Goal: Task Accomplishment & Management: Manage account settings

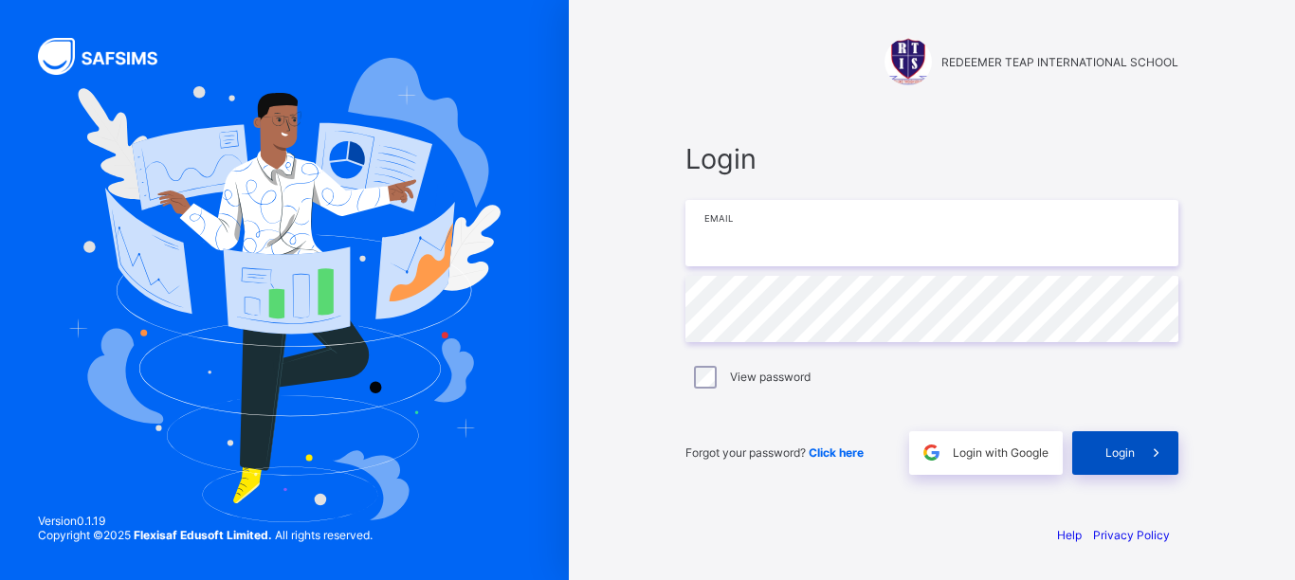
type input "**********"
click at [1103, 455] on div "Login" at bounding box center [1125, 453] width 106 height 44
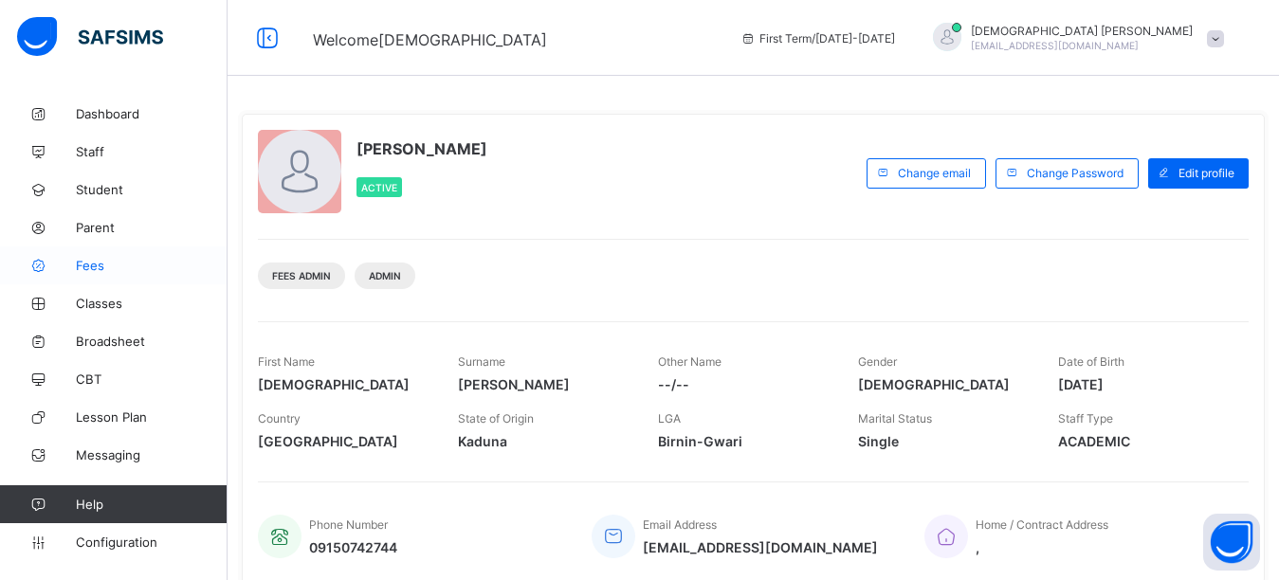
click at [86, 268] on span "Fees" at bounding box center [152, 265] width 152 height 15
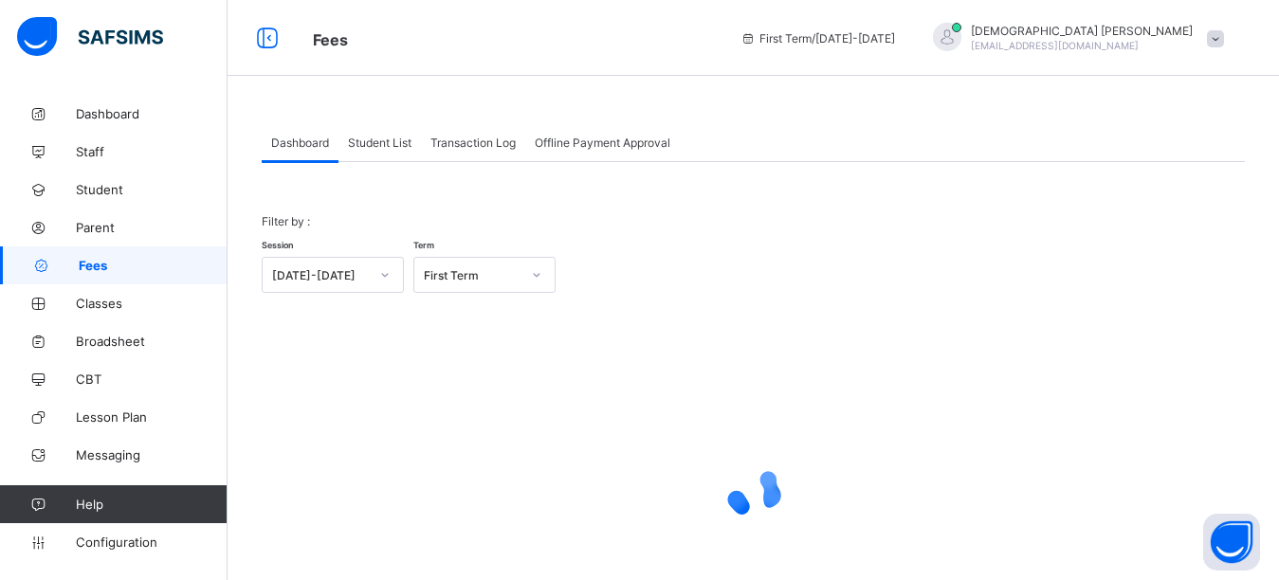
click at [371, 136] on span "Student List" at bounding box center [380, 143] width 64 height 14
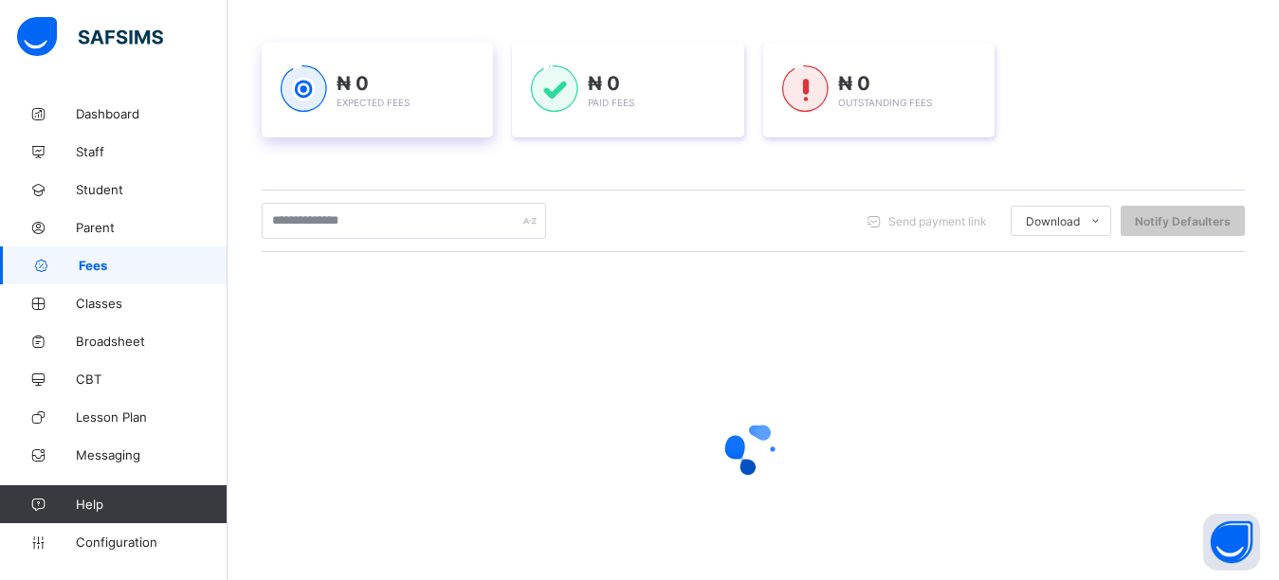
scroll to position [284, 0]
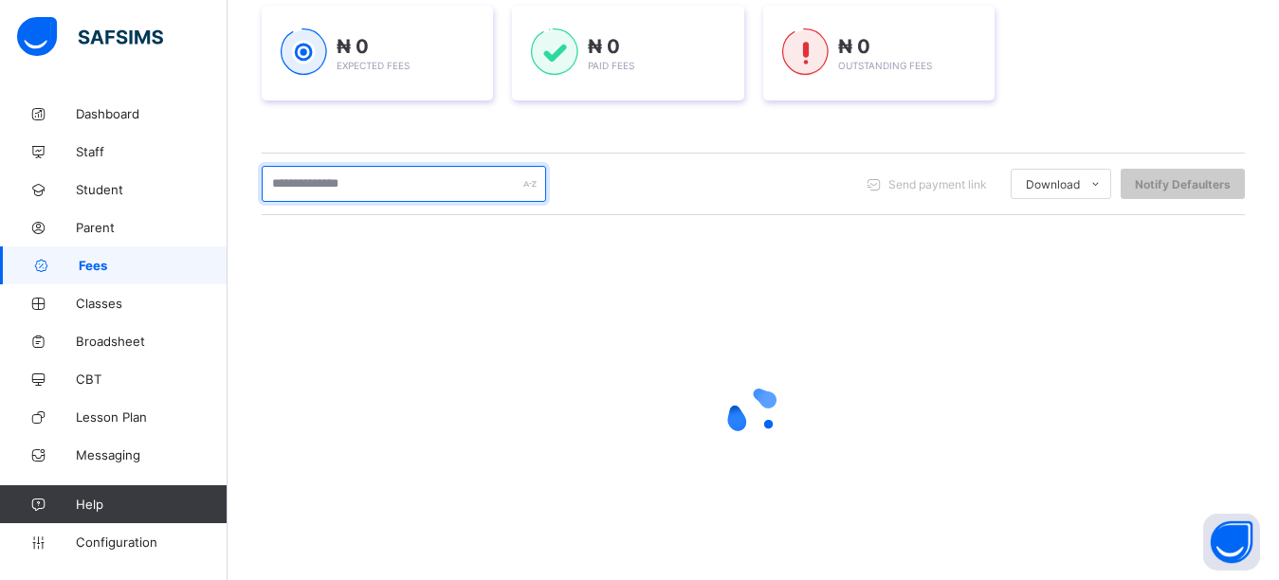
click at [381, 191] on input "text" at bounding box center [404, 184] width 284 height 36
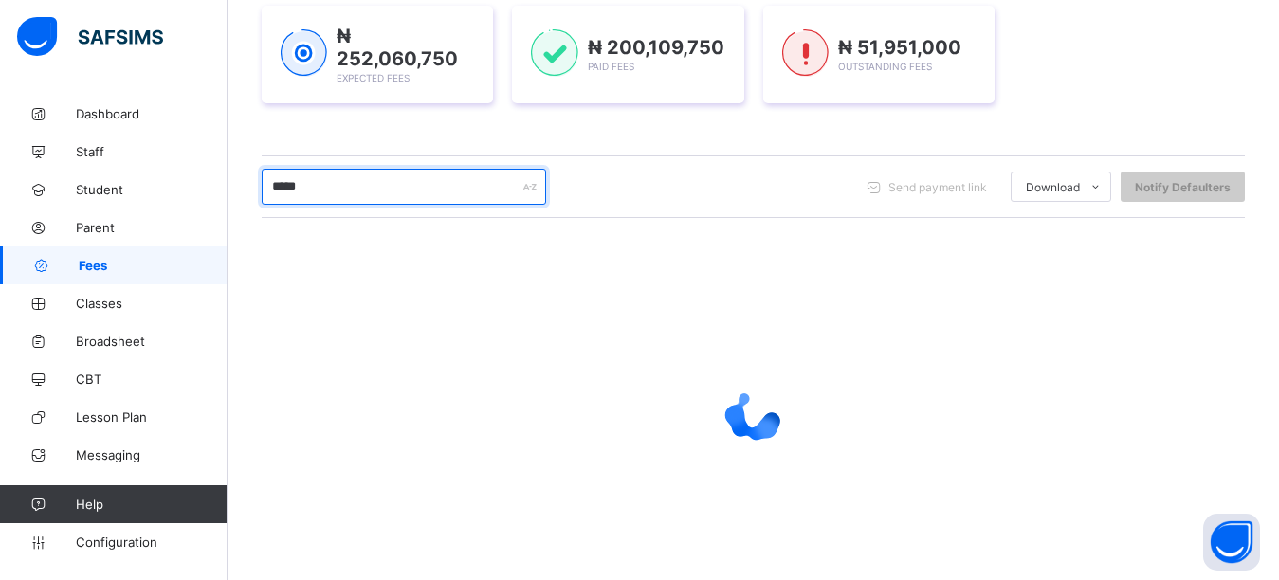
type input "*****"
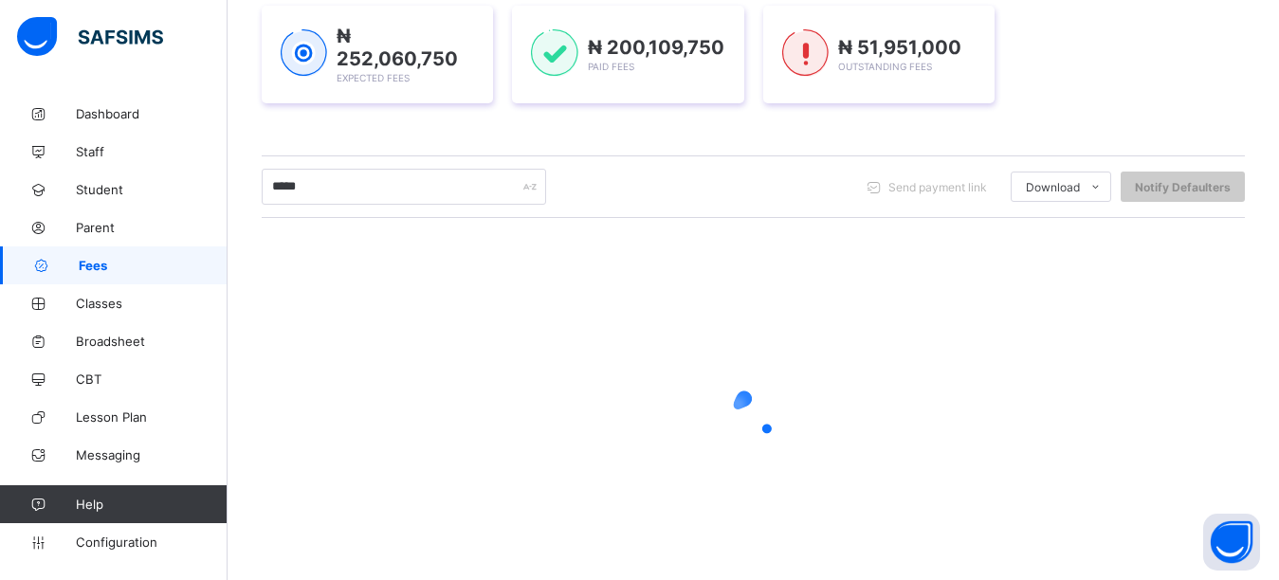
click at [412, 120] on div "₦ 252,060,750 Expected Fees ₦ 200,109,750 Paid Fees ₦ 51,951,000 Outstanding Fe…" at bounding box center [753, 54] width 983 height 154
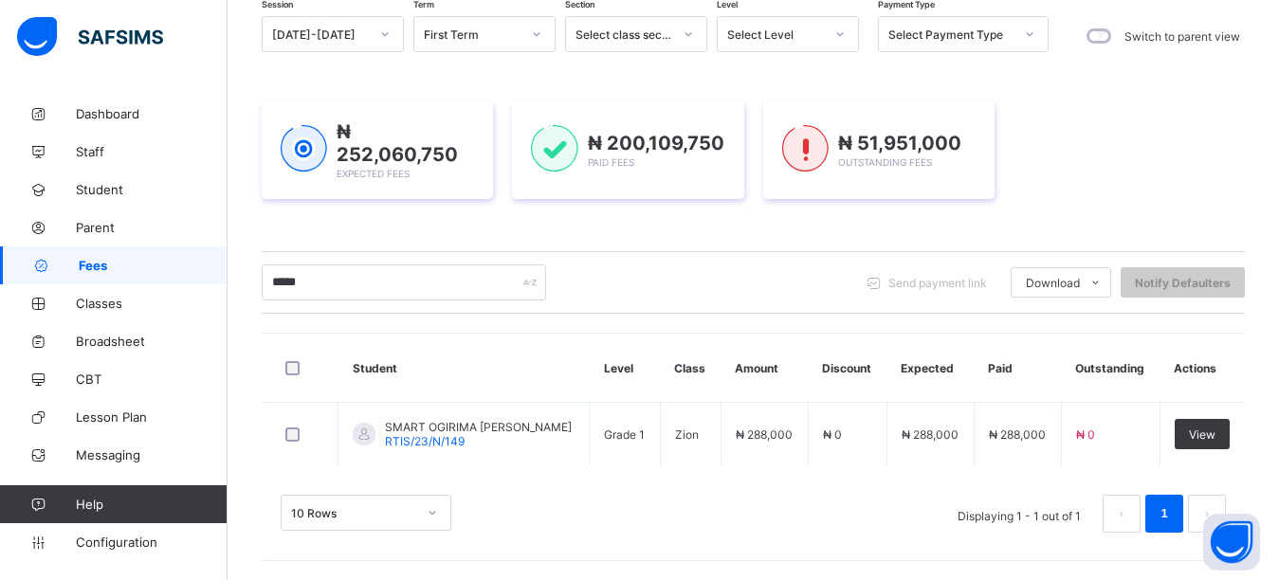
scroll to position [186, 0]
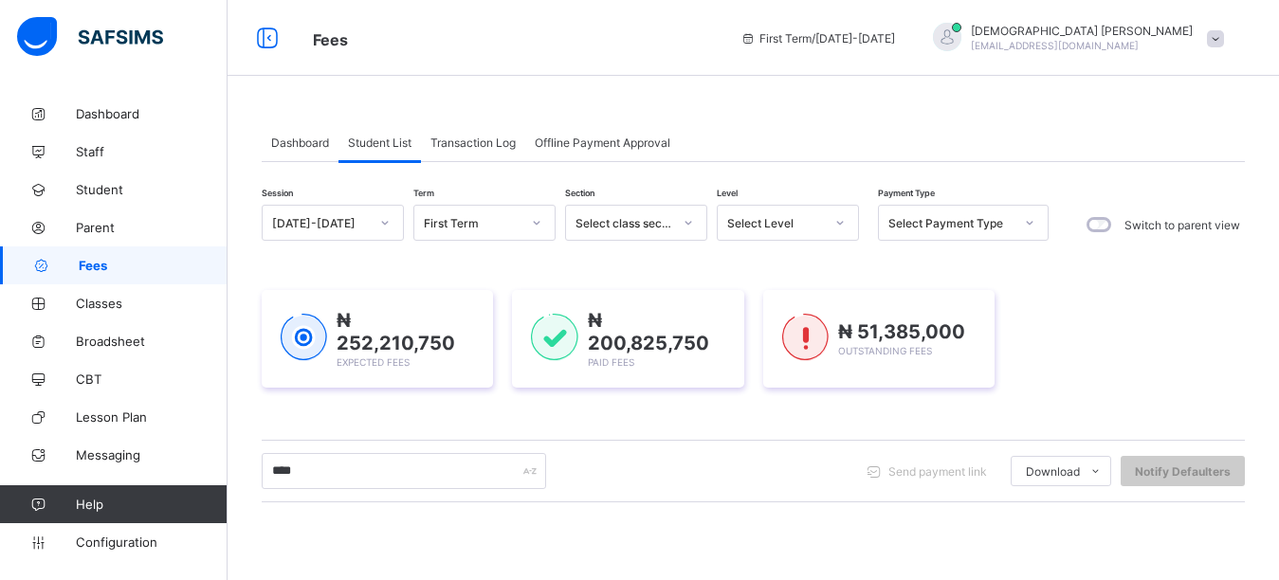
scroll to position [321, 0]
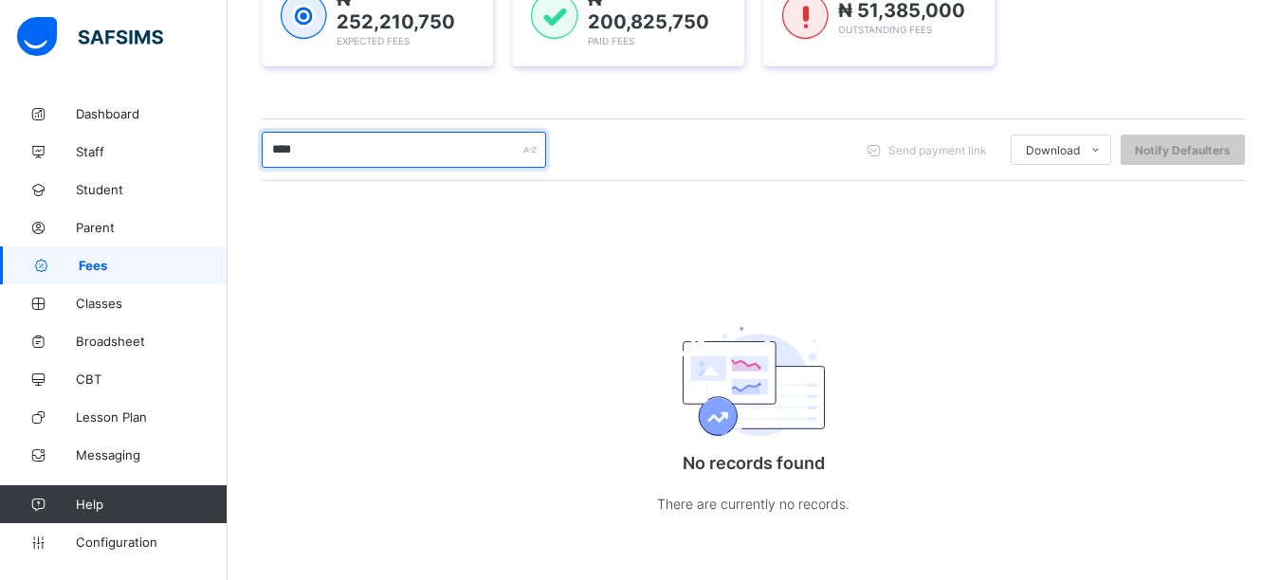
click at [309, 154] on input "****" at bounding box center [404, 150] width 284 height 36
type input "*"
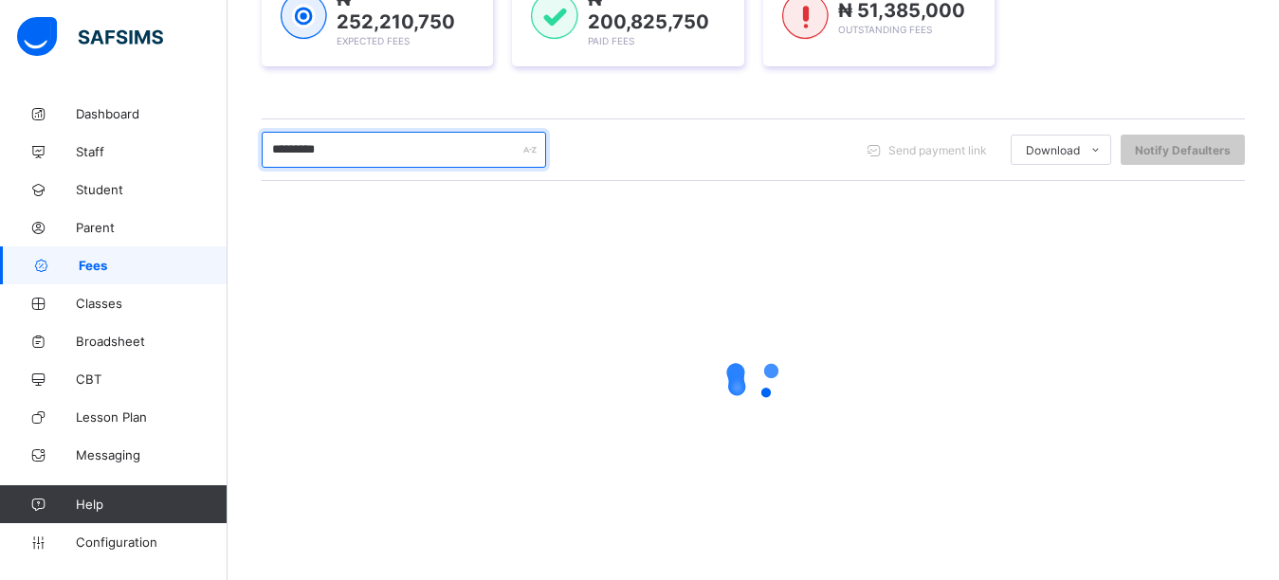
type input "*********"
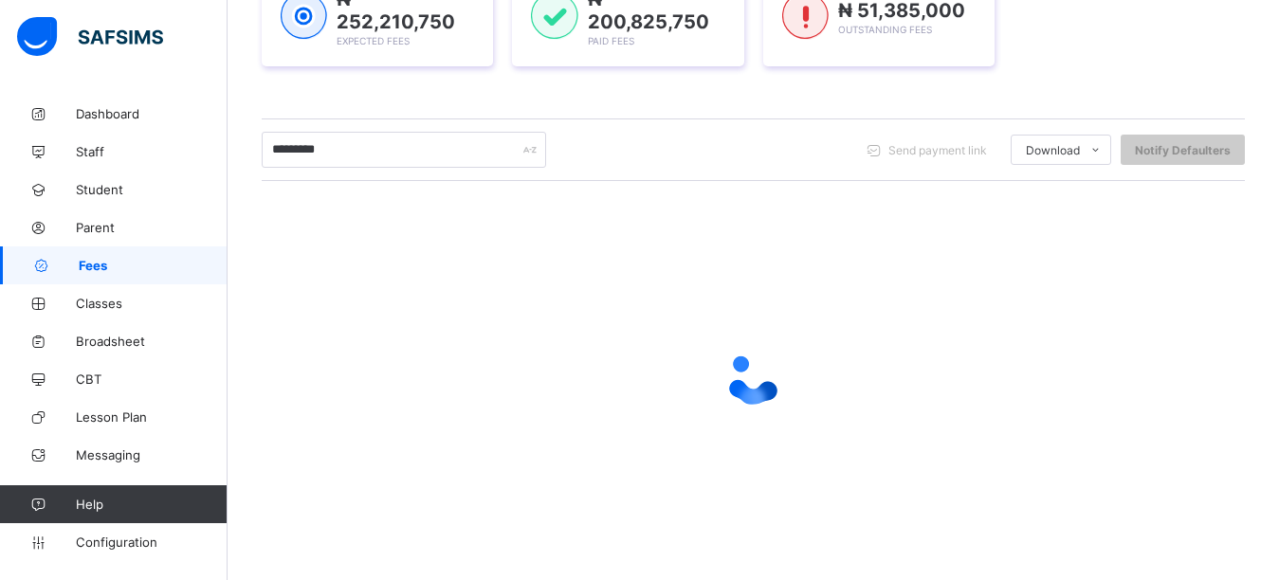
click at [503, 85] on div "₦ 252,210,750 Expected Fees ₦ 200,825,750 Paid Fees ₦ 51,385,000 Outstanding Fe…" at bounding box center [753, 17] width 983 height 154
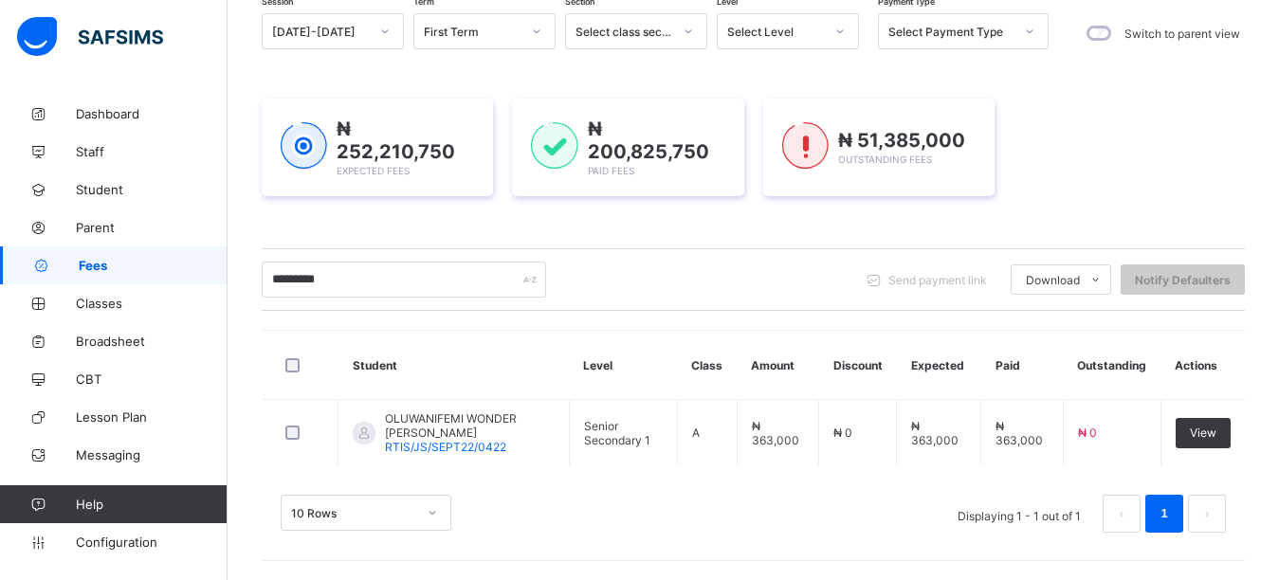
scroll to position [189, 0]
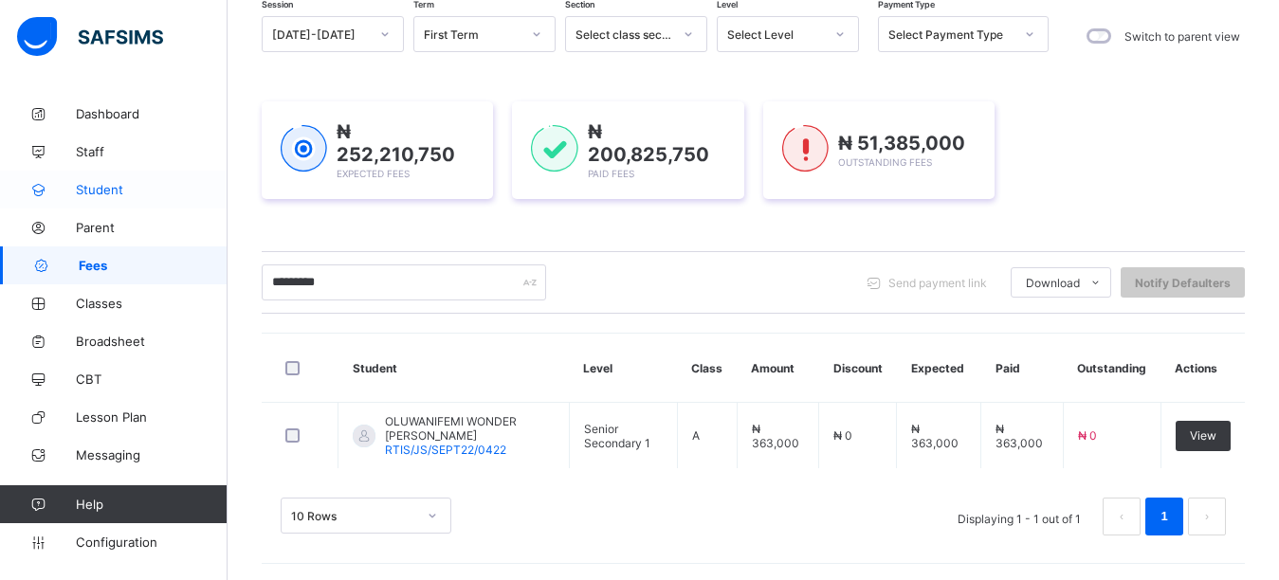
click at [131, 193] on span "Student" at bounding box center [152, 189] width 152 height 15
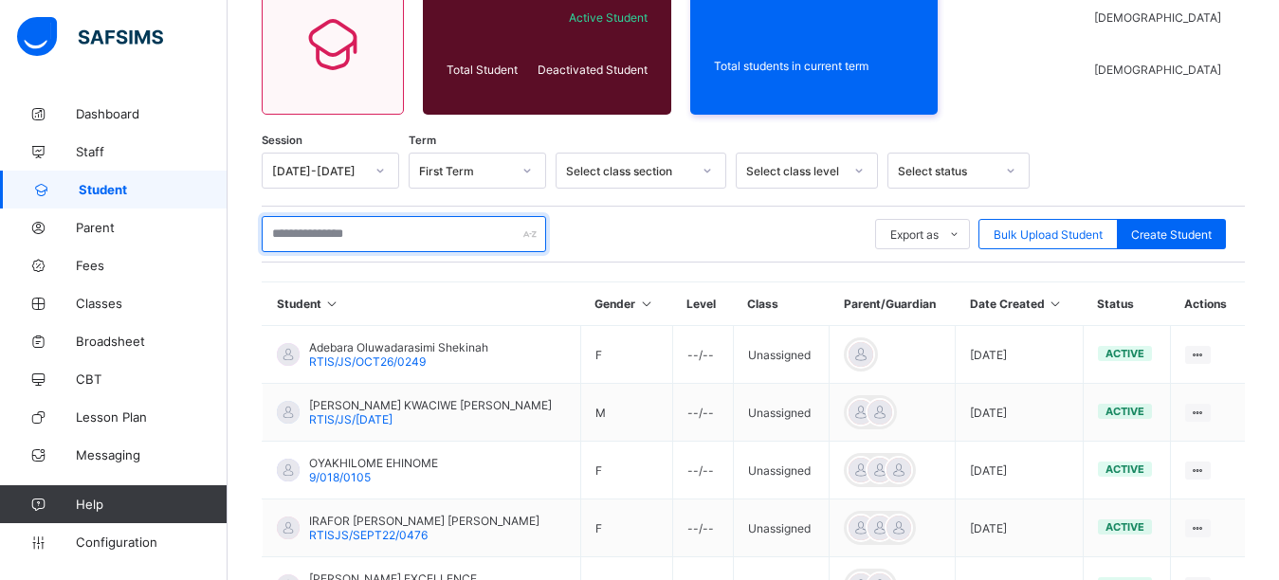
click at [357, 235] on input "text" at bounding box center [404, 234] width 284 height 36
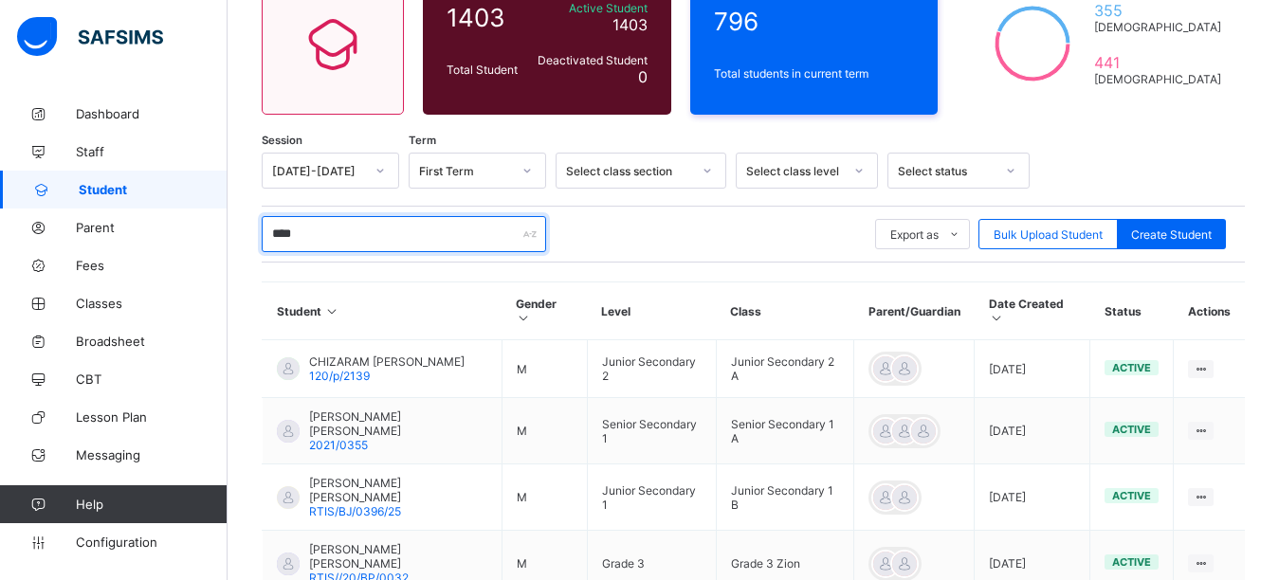
scroll to position [106, 0]
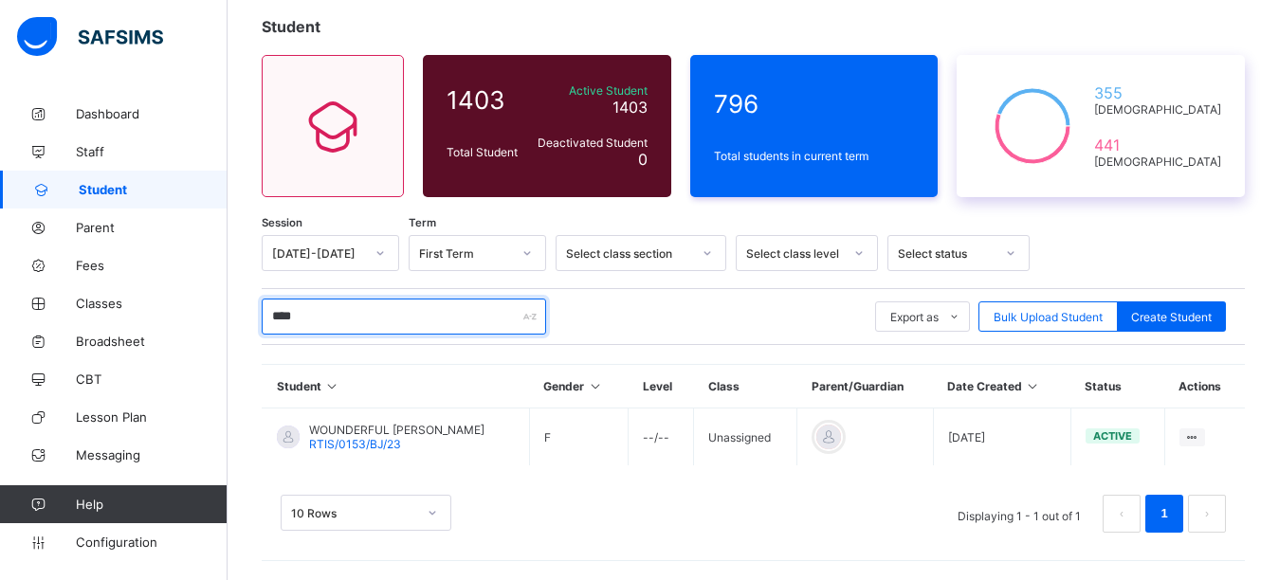
type input "****"
click at [1038, 180] on div "355 [DEMOGRAPHIC_DATA] 441 [DEMOGRAPHIC_DATA]" at bounding box center [1100, 126] width 288 height 142
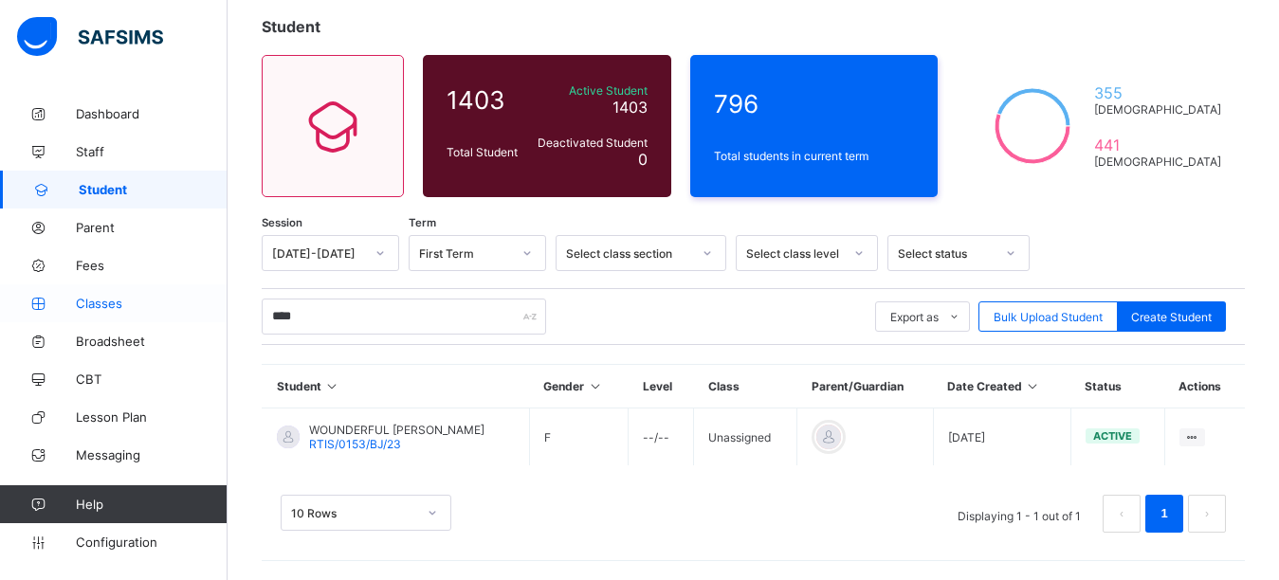
click at [107, 302] on span "Classes" at bounding box center [152, 303] width 152 height 15
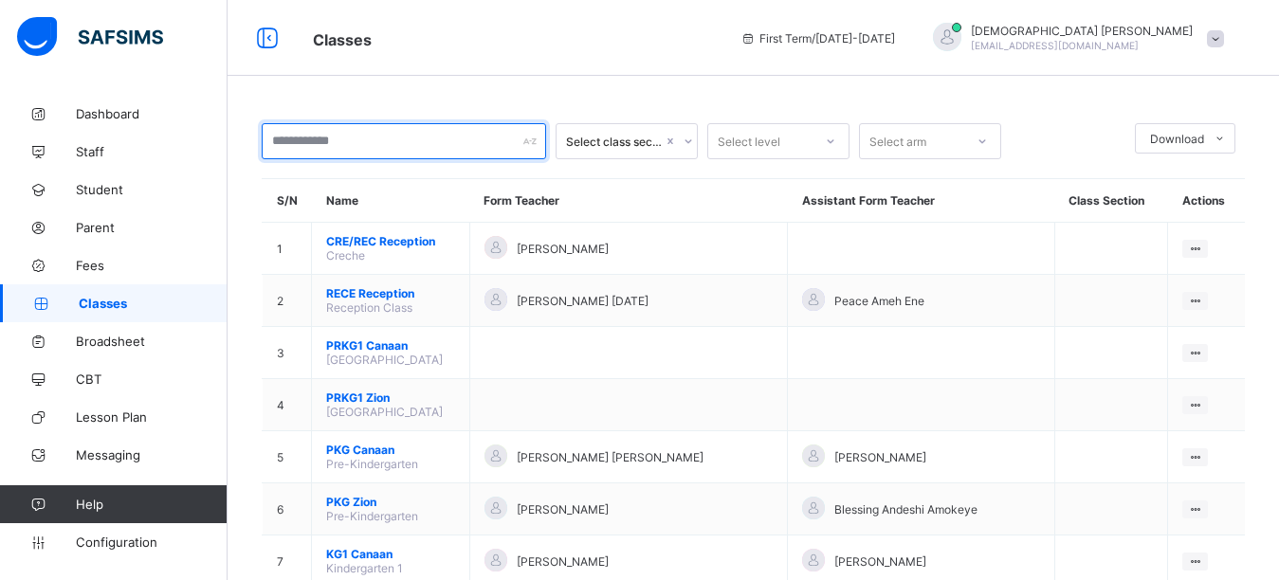
click at [349, 137] on input "text" at bounding box center [404, 141] width 284 height 36
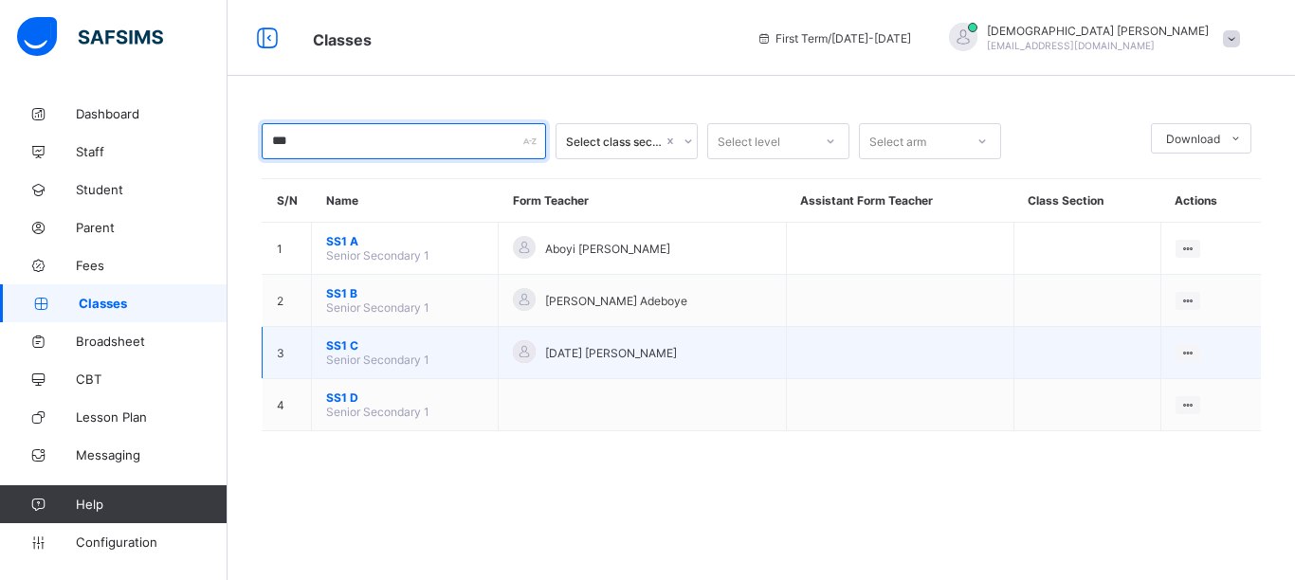
type input "***"
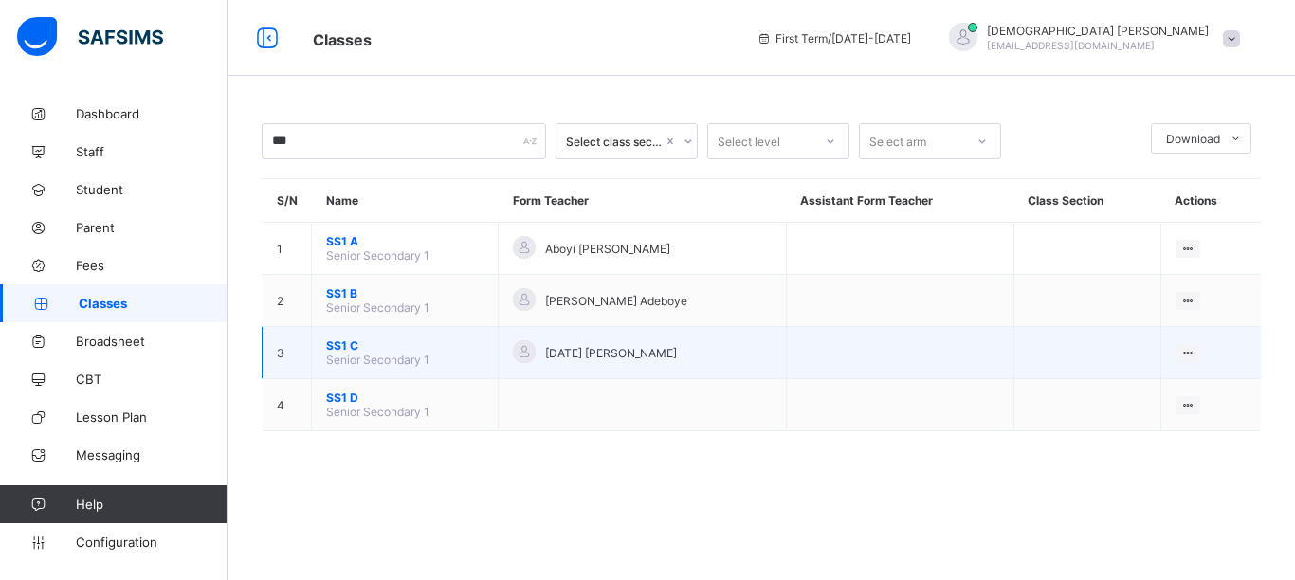
click at [342, 344] on span "SS1 C" at bounding box center [404, 345] width 157 height 14
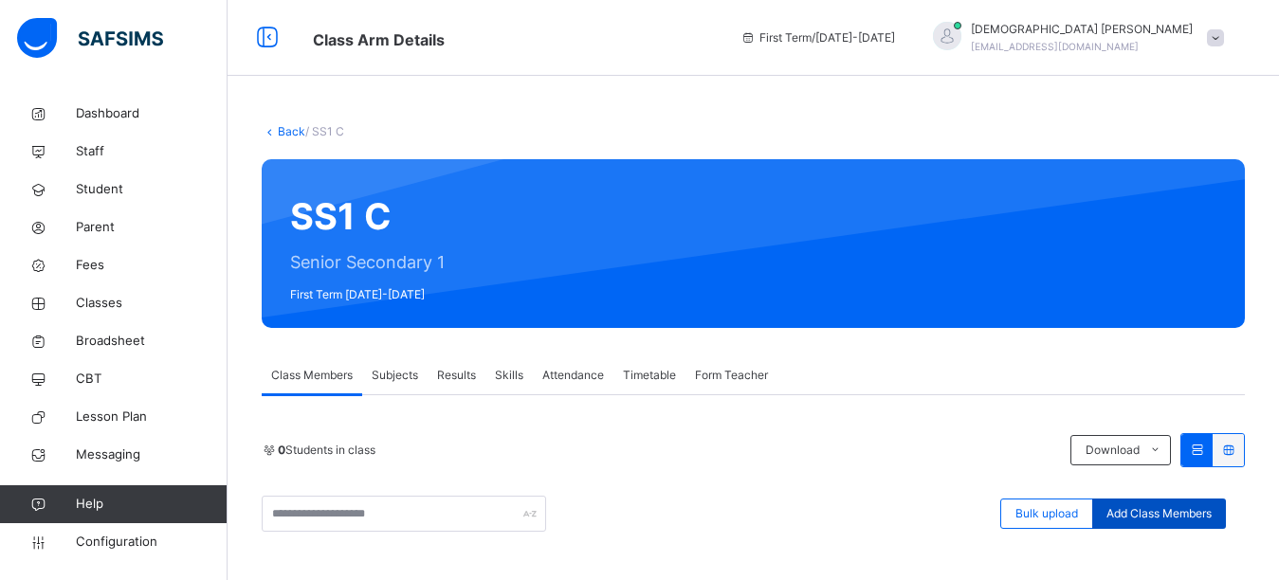
click at [1155, 517] on span "Add Class Members" at bounding box center [1158, 513] width 105 height 17
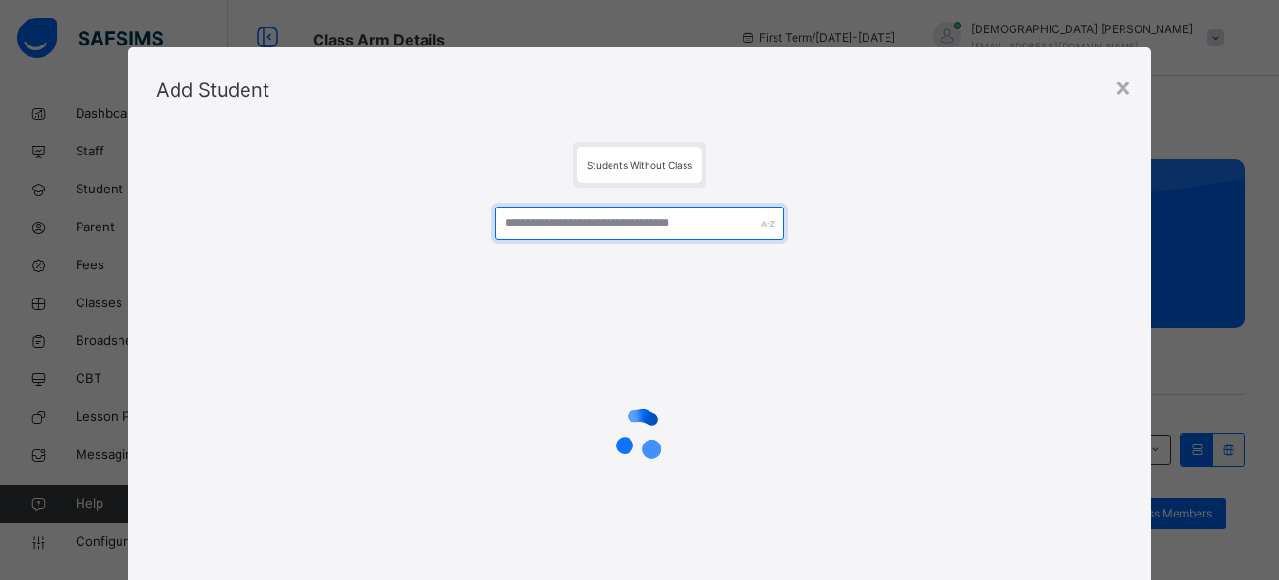
click at [614, 239] on input "text" at bounding box center [640, 223] width 290 height 33
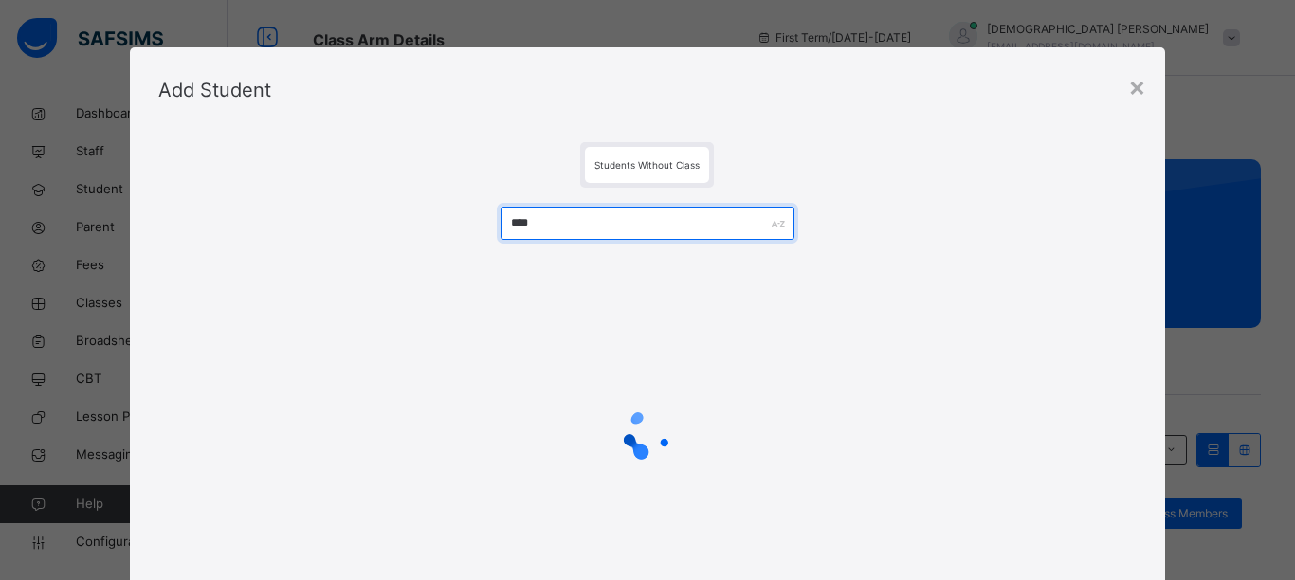
type input "****"
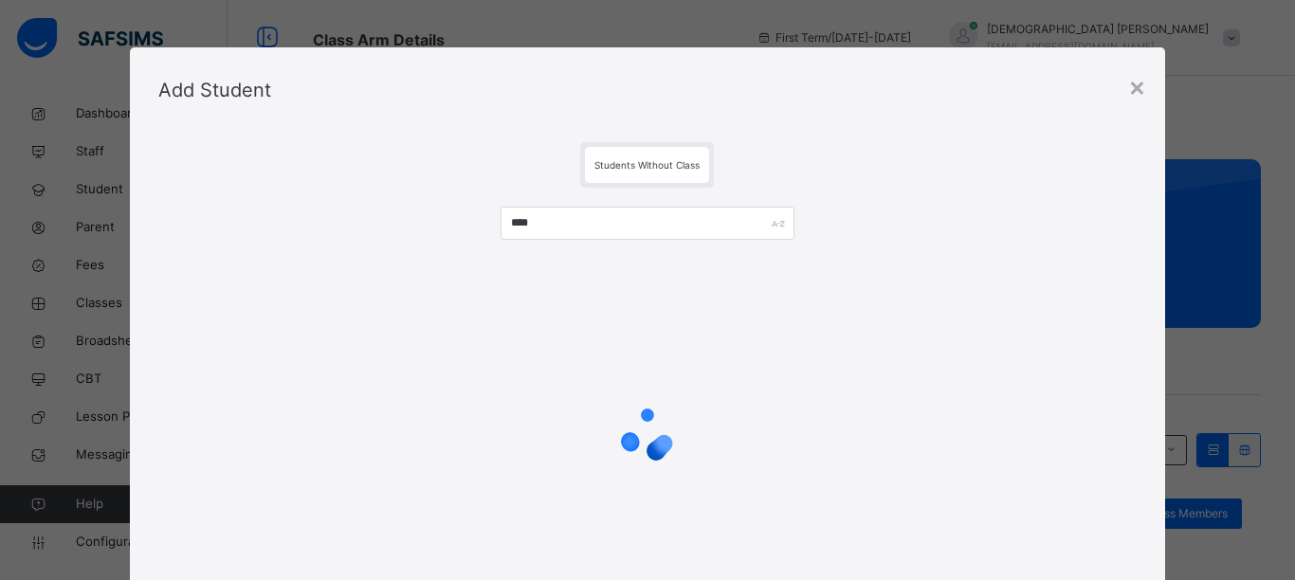
click at [886, 128] on div "Add Student" at bounding box center [648, 89] width 1036 height 85
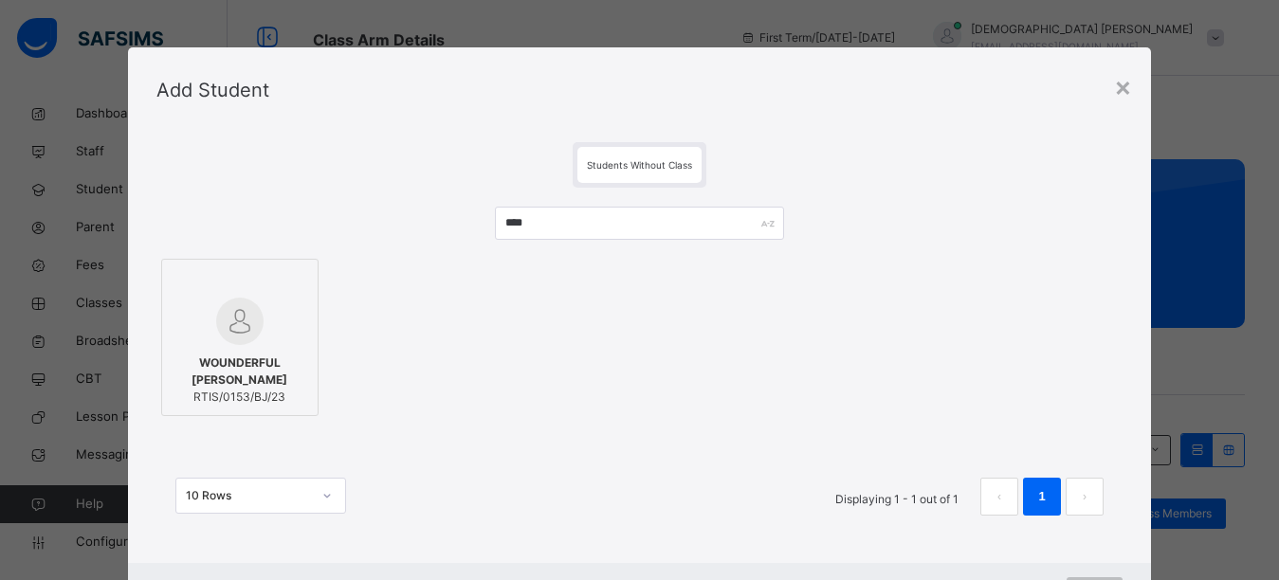
click at [227, 345] on div at bounding box center [240, 321] width 136 height 47
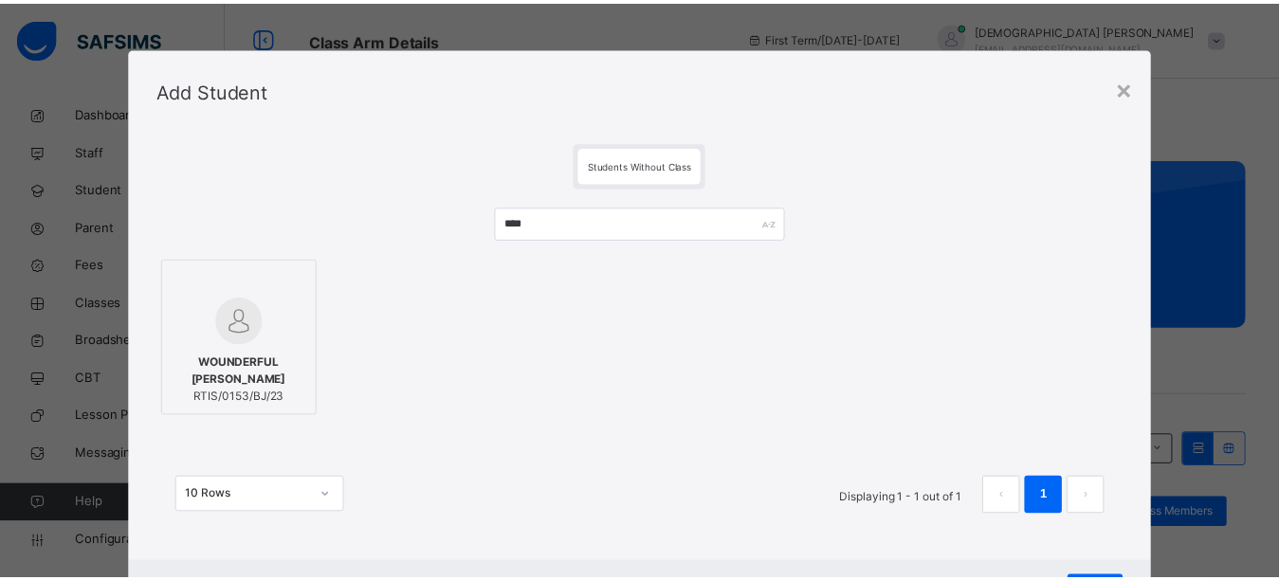
scroll to position [89, 0]
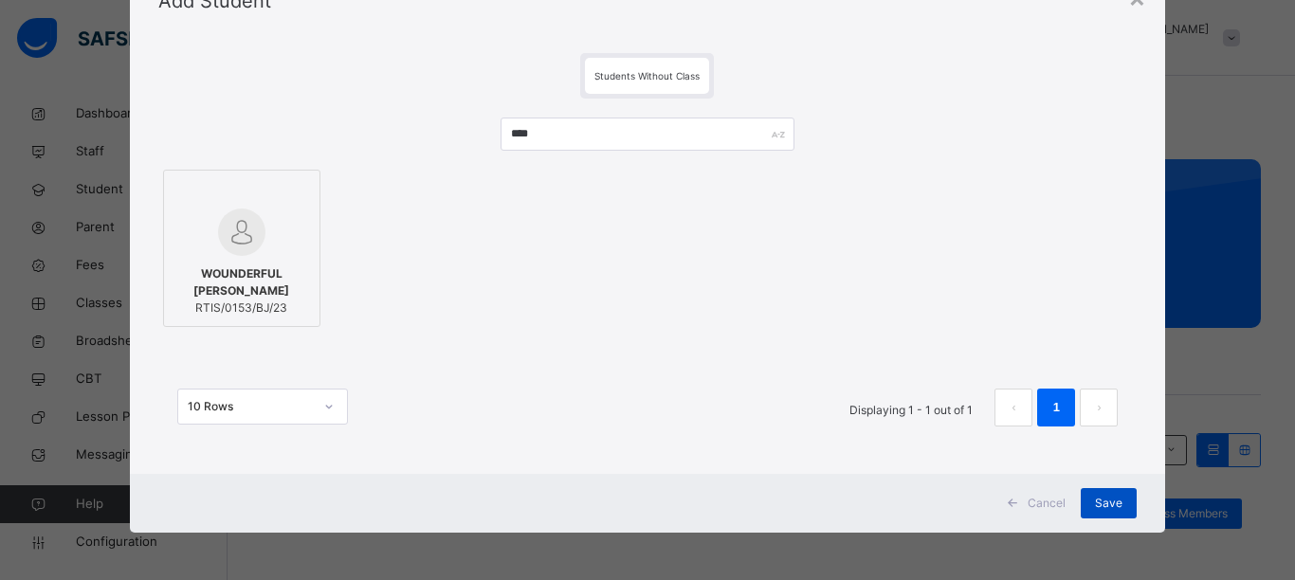
click at [1108, 504] on span "Save" at bounding box center [1108, 503] width 27 height 17
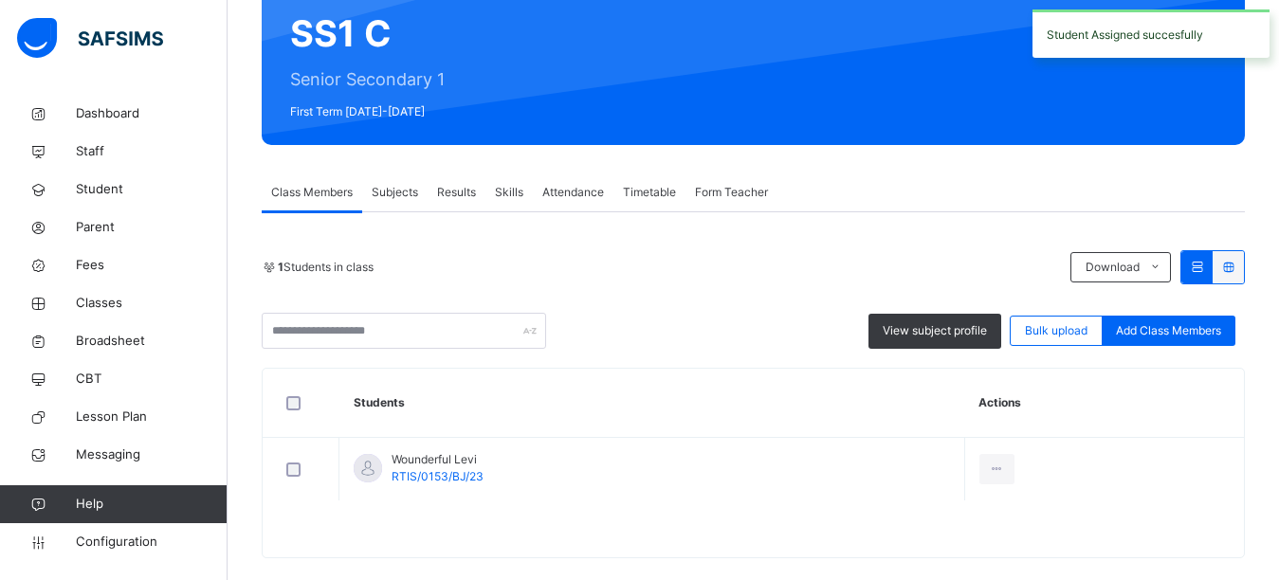
scroll to position [209, 0]
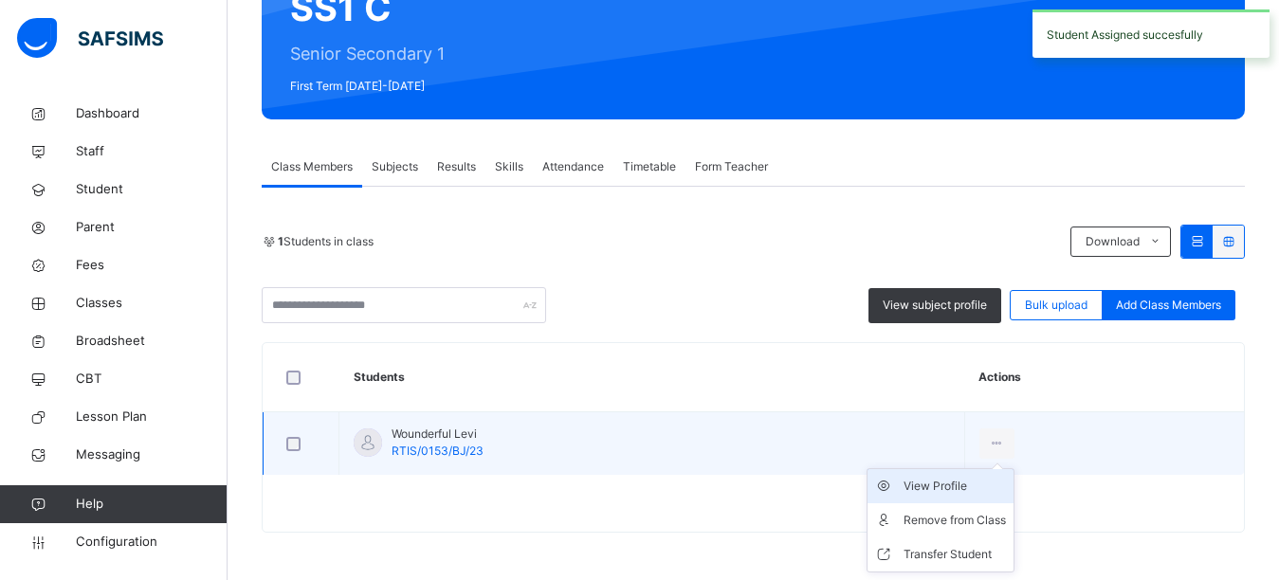
click at [953, 485] on div "View Profile" at bounding box center [954, 486] width 102 height 19
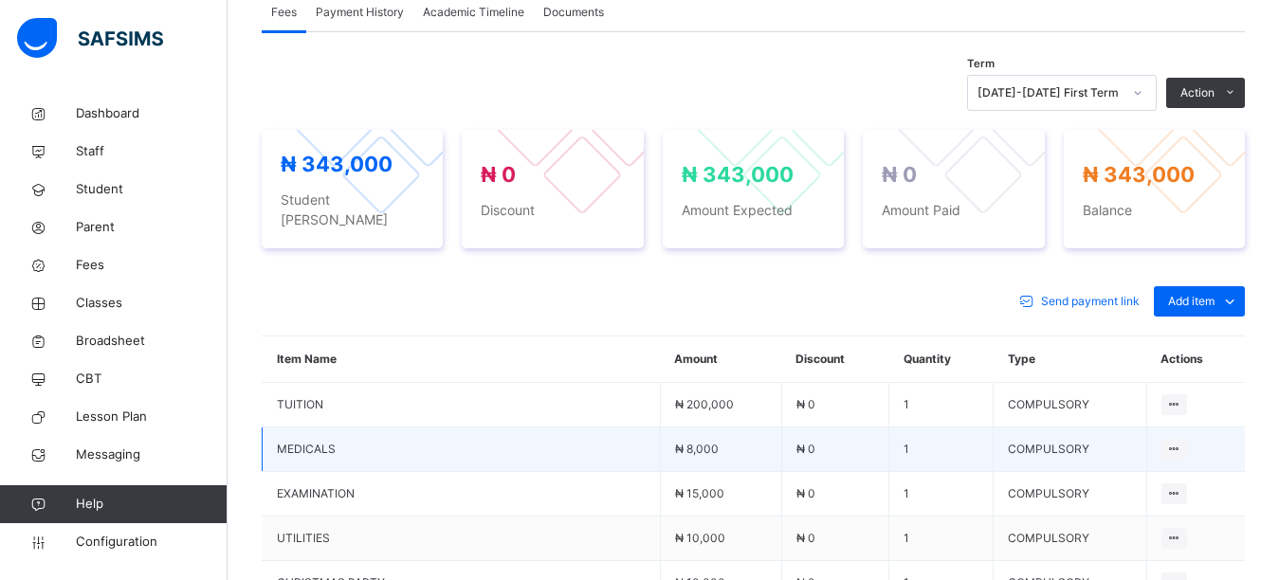
scroll to position [682, 0]
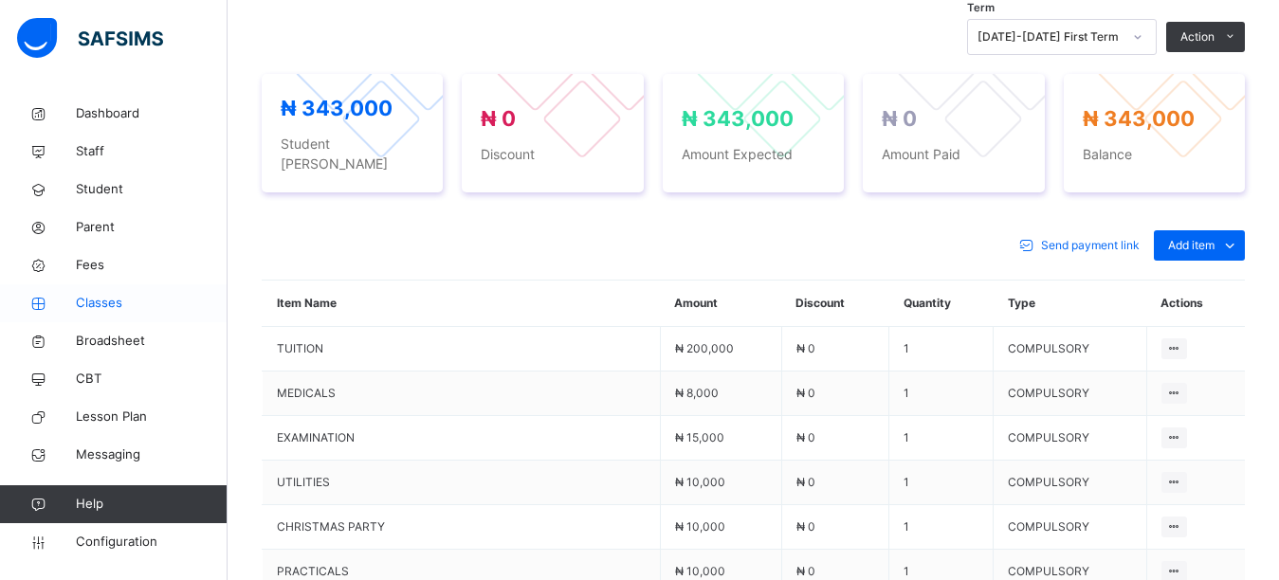
click at [108, 307] on span "Classes" at bounding box center [152, 303] width 152 height 19
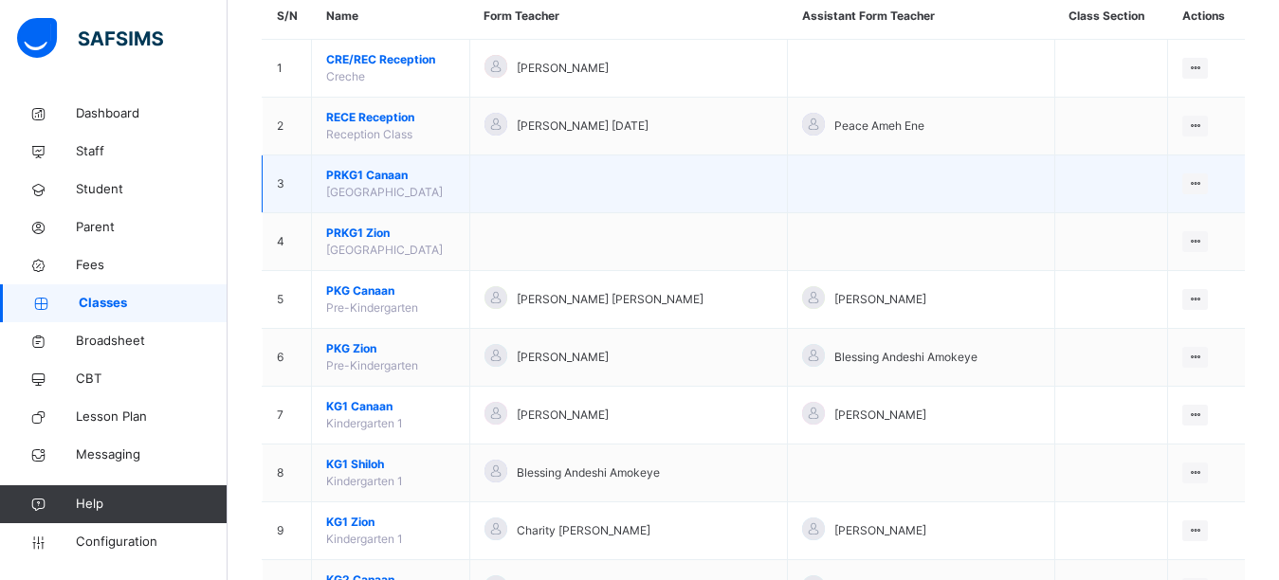
scroll to position [284, 0]
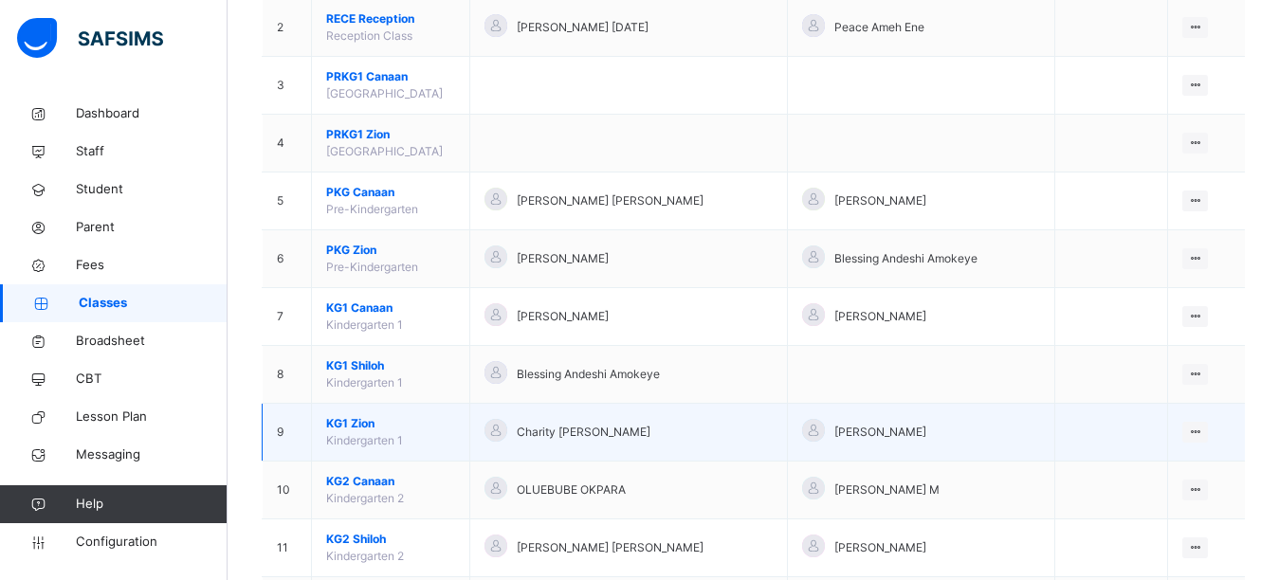
click at [353, 425] on span "KG1 Zion" at bounding box center [390, 423] width 129 height 17
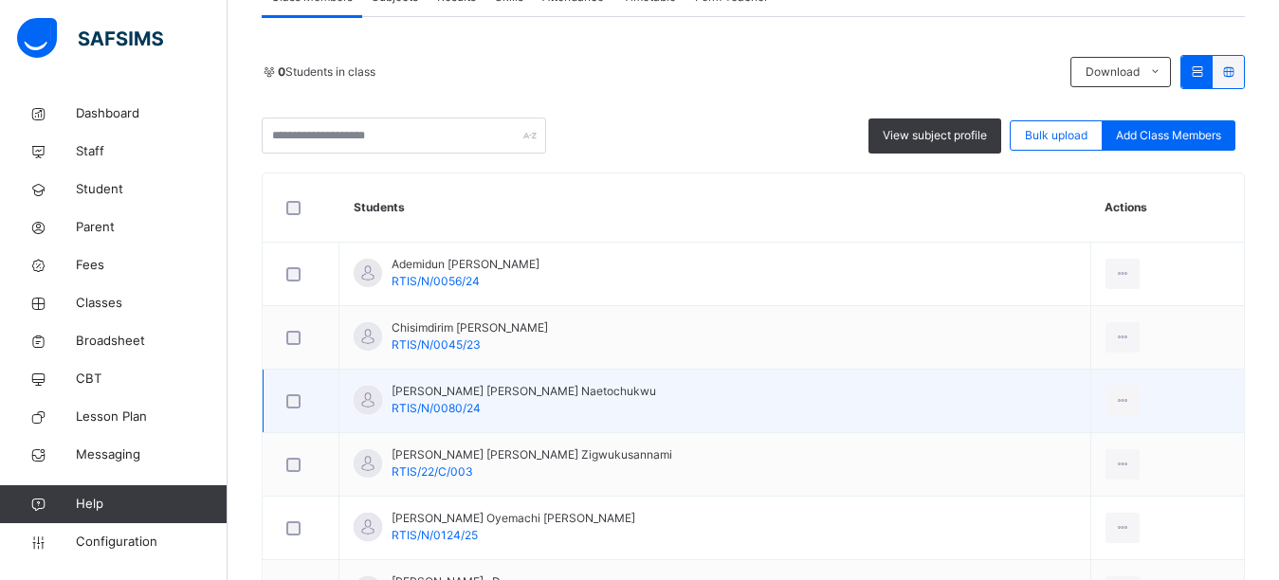
scroll to position [379, 0]
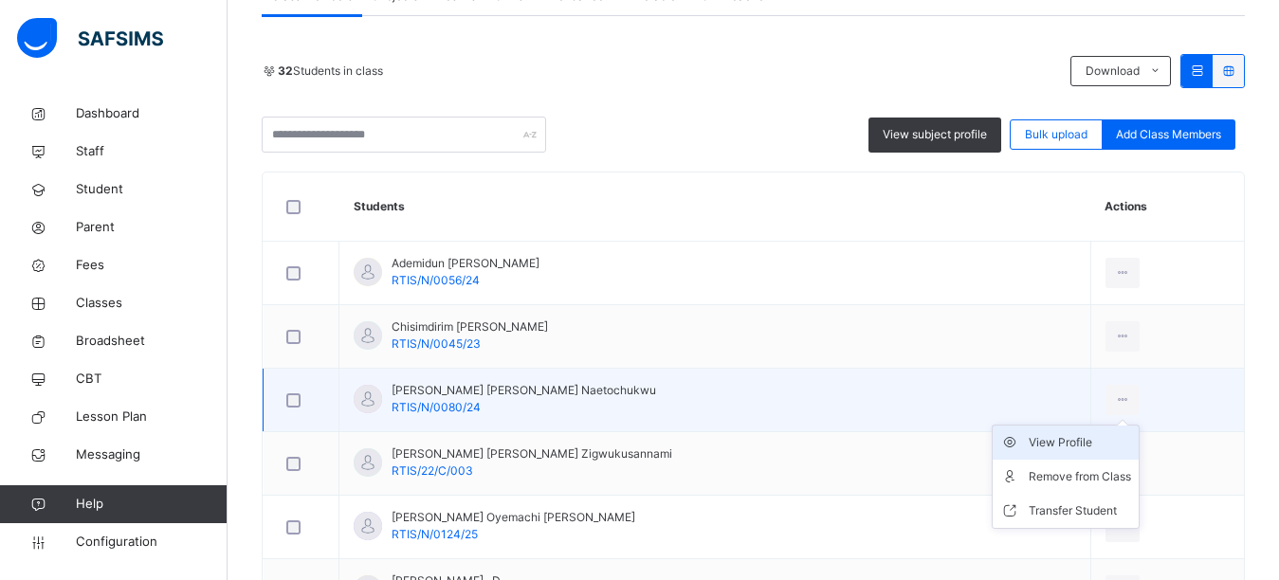
click at [1074, 439] on div "View Profile" at bounding box center [1079, 442] width 102 height 19
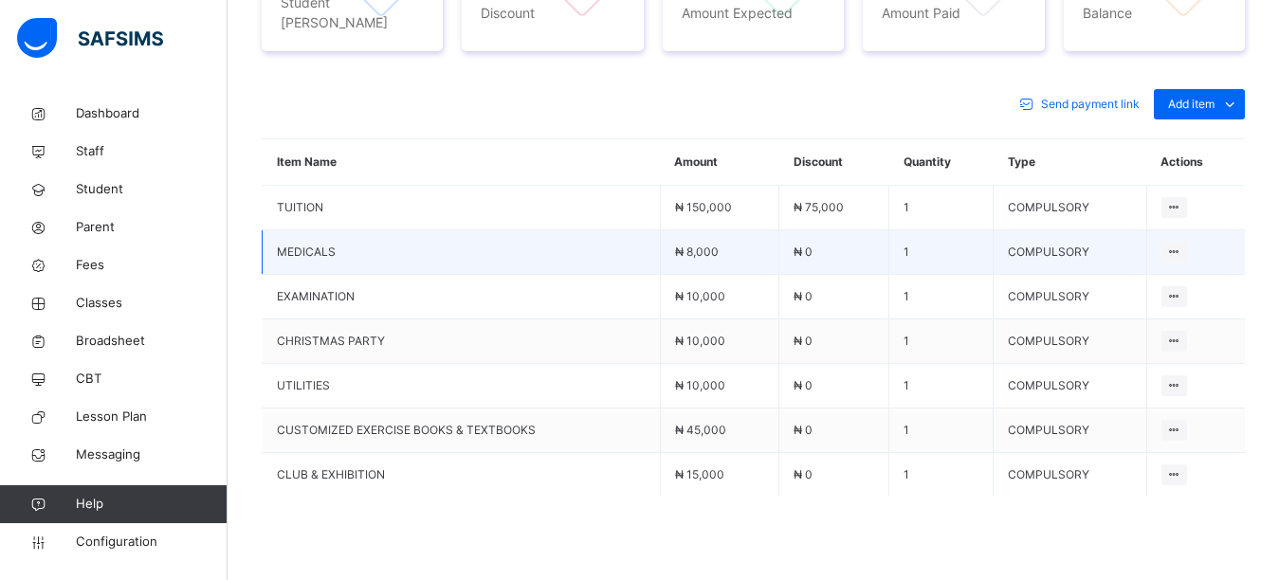
scroll to position [853, 0]
